Goal: Find specific page/section: Find specific page/section

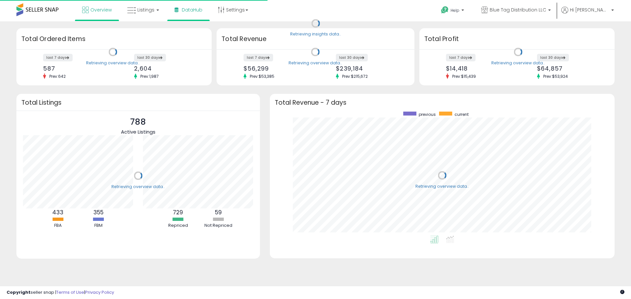
scroll to position [124, 331]
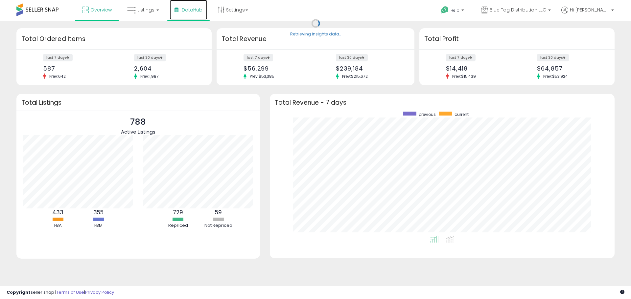
click at [183, 9] on span "DataHub" at bounding box center [192, 10] width 21 height 7
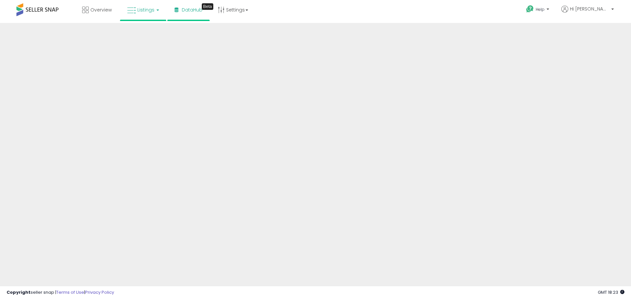
click at [160, 12] on link "Listings" at bounding box center [143, 10] width 42 height 20
click at [149, 57] on icon at bounding box center [149, 58] width 34 height 10
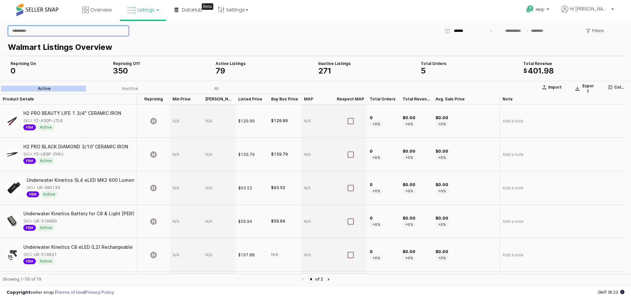
click at [95, 34] on input "App Frame" at bounding box center [68, 31] width 120 height 10
click at [132, 15] on link "Listings" at bounding box center [143, 10] width 42 height 20
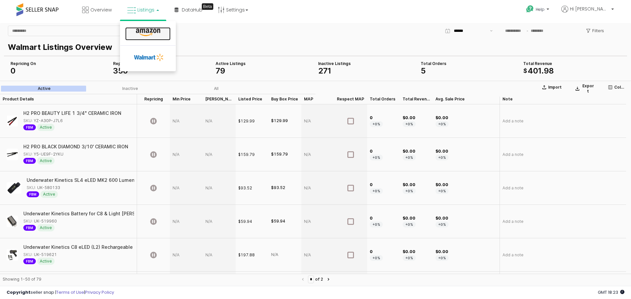
click at [155, 31] on icon at bounding box center [148, 32] width 29 height 9
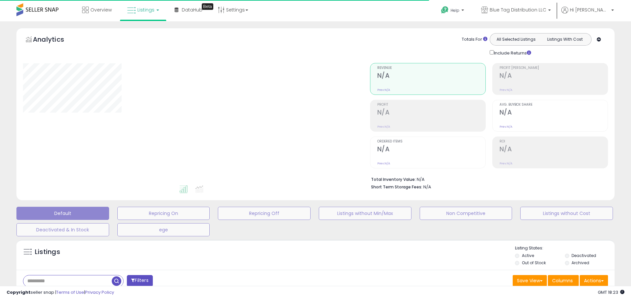
drag, startPoint x: 88, startPoint y: 271, endPoint x: 90, endPoint y: 277, distance: 5.9
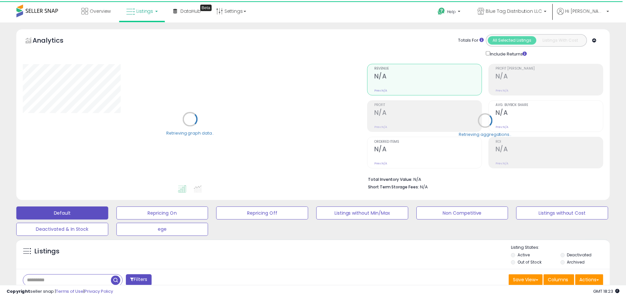
scroll to position [33, 0]
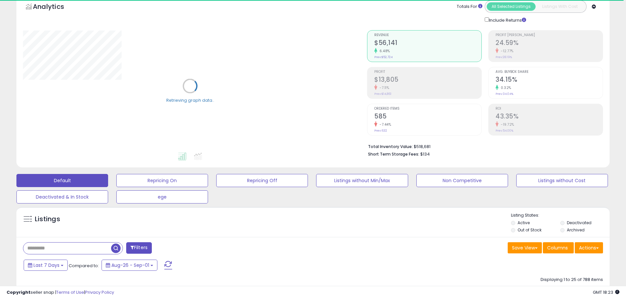
click at [98, 244] on input "text" at bounding box center [67, 248] width 88 height 11
paste input "**********"
type input "**********"
click at [171, 251] on span "button" at bounding box center [173, 249] width 10 height 10
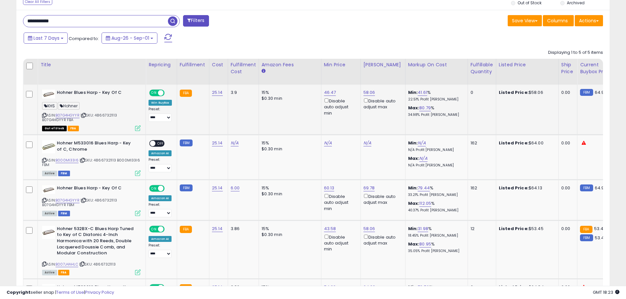
scroll to position [263, 0]
